Goal: Information Seeking & Learning: Learn about a topic

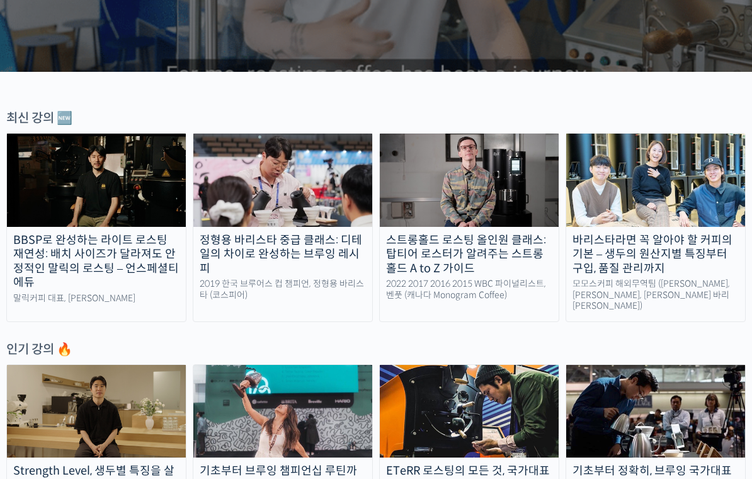
scroll to position [350, 0]
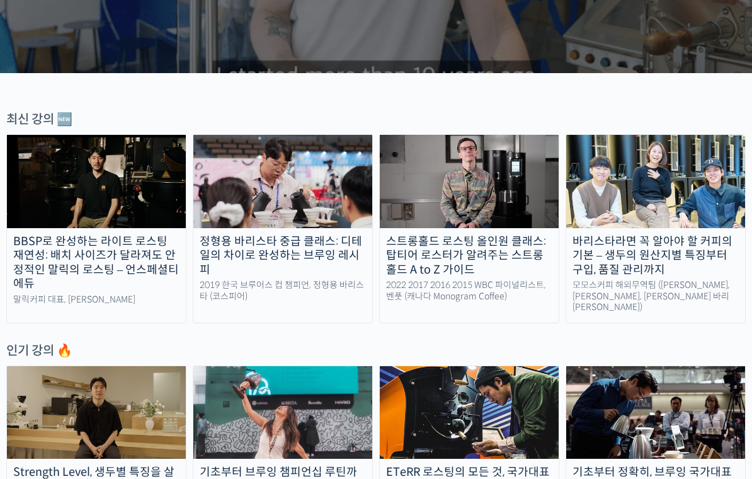
click at [333, 243] on div "정형용 바리스타 중급 클래스: 디테일의 차이로 완성하는 브루잉 레시피" at bounding box center [282, 256] width 179 height 43
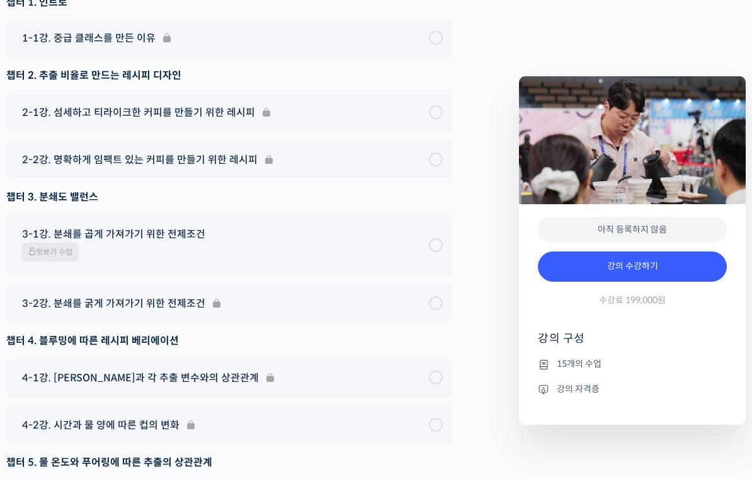
scroll to position [3767, 0]
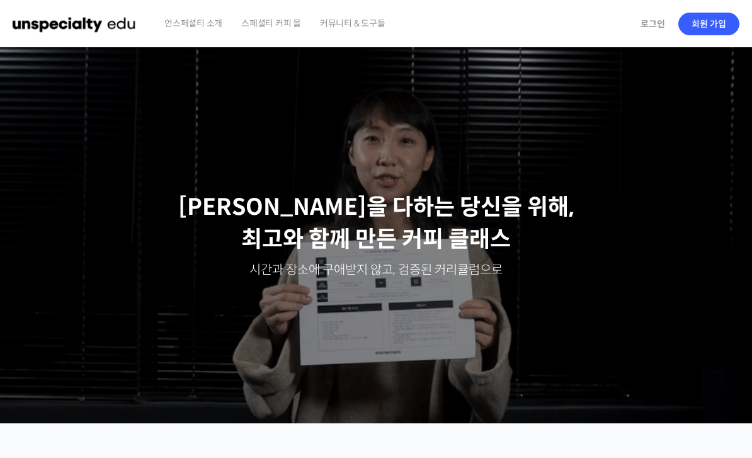
click at [60, 30] on img at bounding box center [74, 24] width 123 height 38
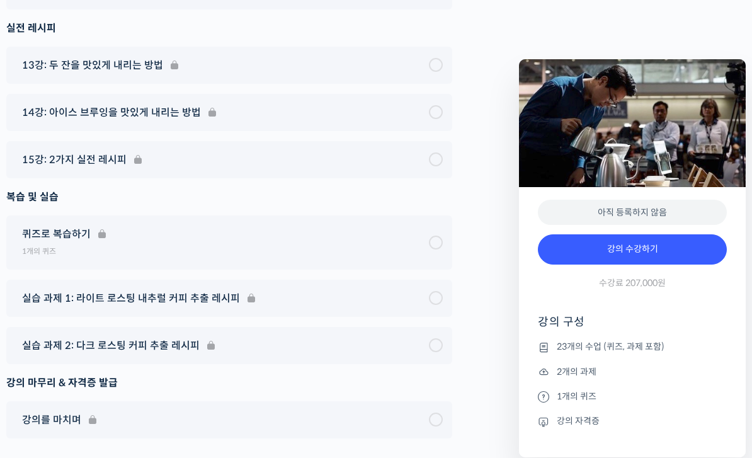
scroll to position [7792, 0]
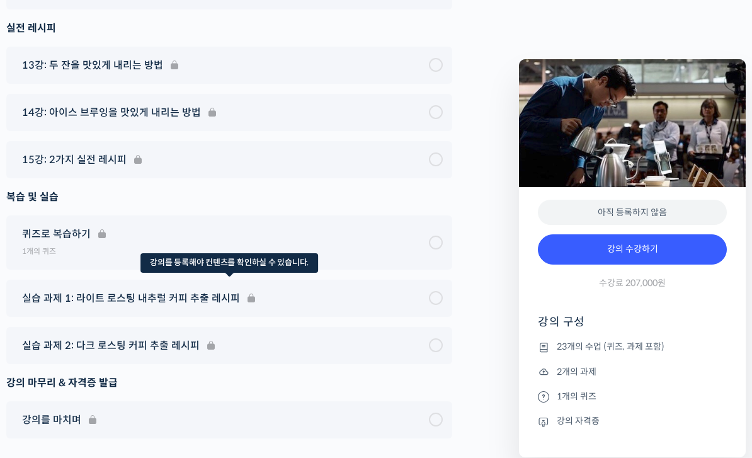
click at [425, 288] on div "실습 과제 1: 라이트 로스팅 내추럴 커피 추출 레시피" at bounding box center [229, 298] width 446 height 37
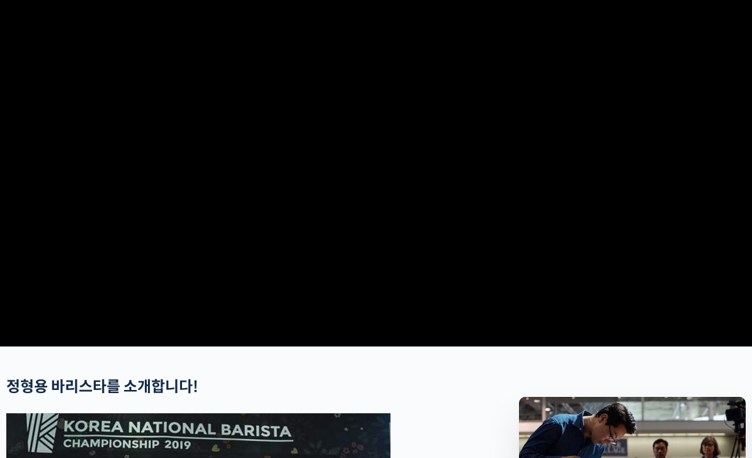
scroll to position [0, 0]
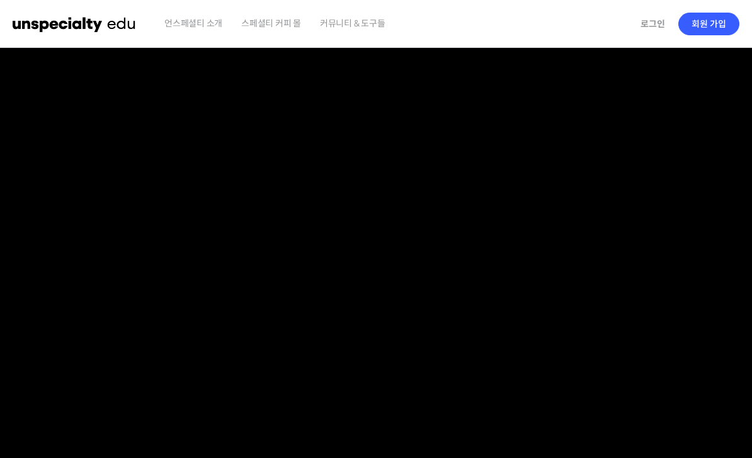
click at [364, 20] on span "커뮤니티 & 도구들" at bounding box center [353, 23] width 66 height 48
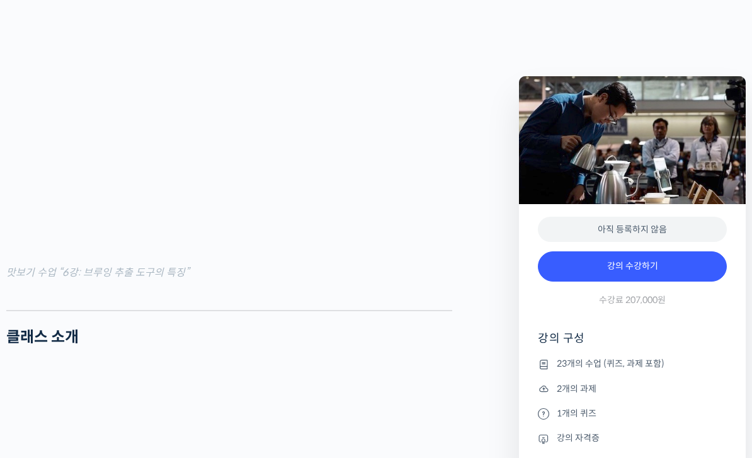
scroll to position [1401, 0]
